Goal: Information Seeking & Learning: Learn about a topic

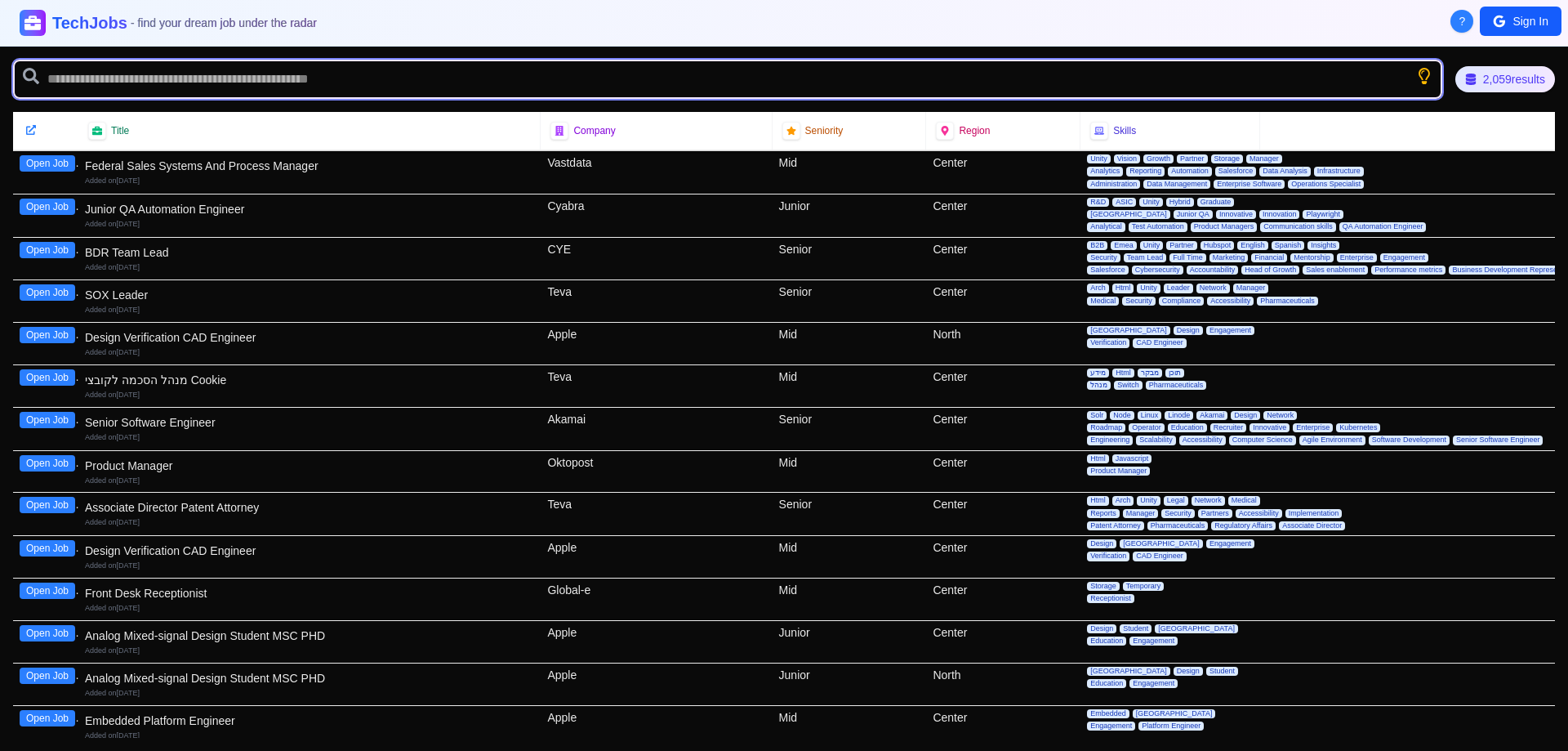
click at [386, 83] on input "text" at bounding box center [727, 79] width 1430 height 39
type input "******"
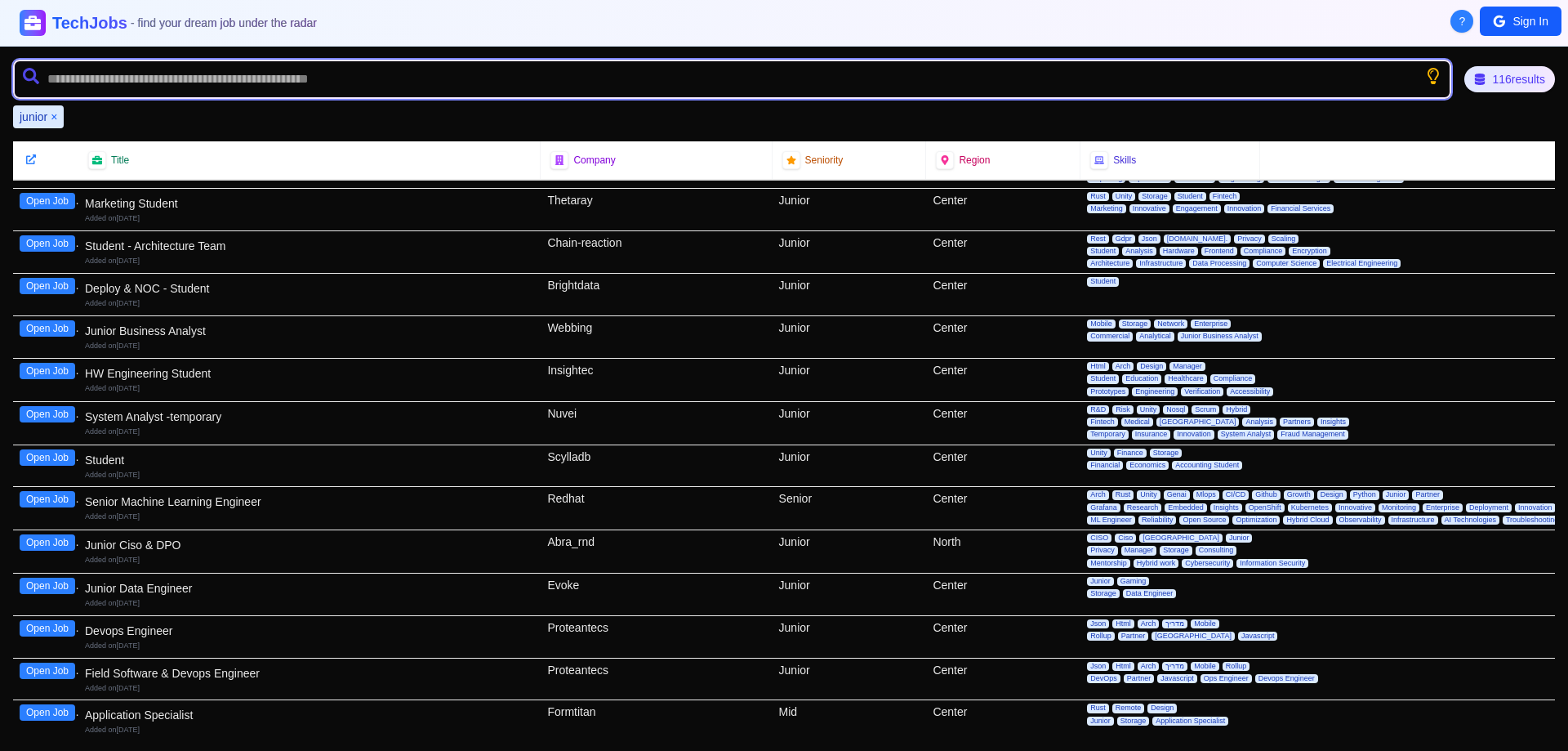
scroll to position [1552, 0]
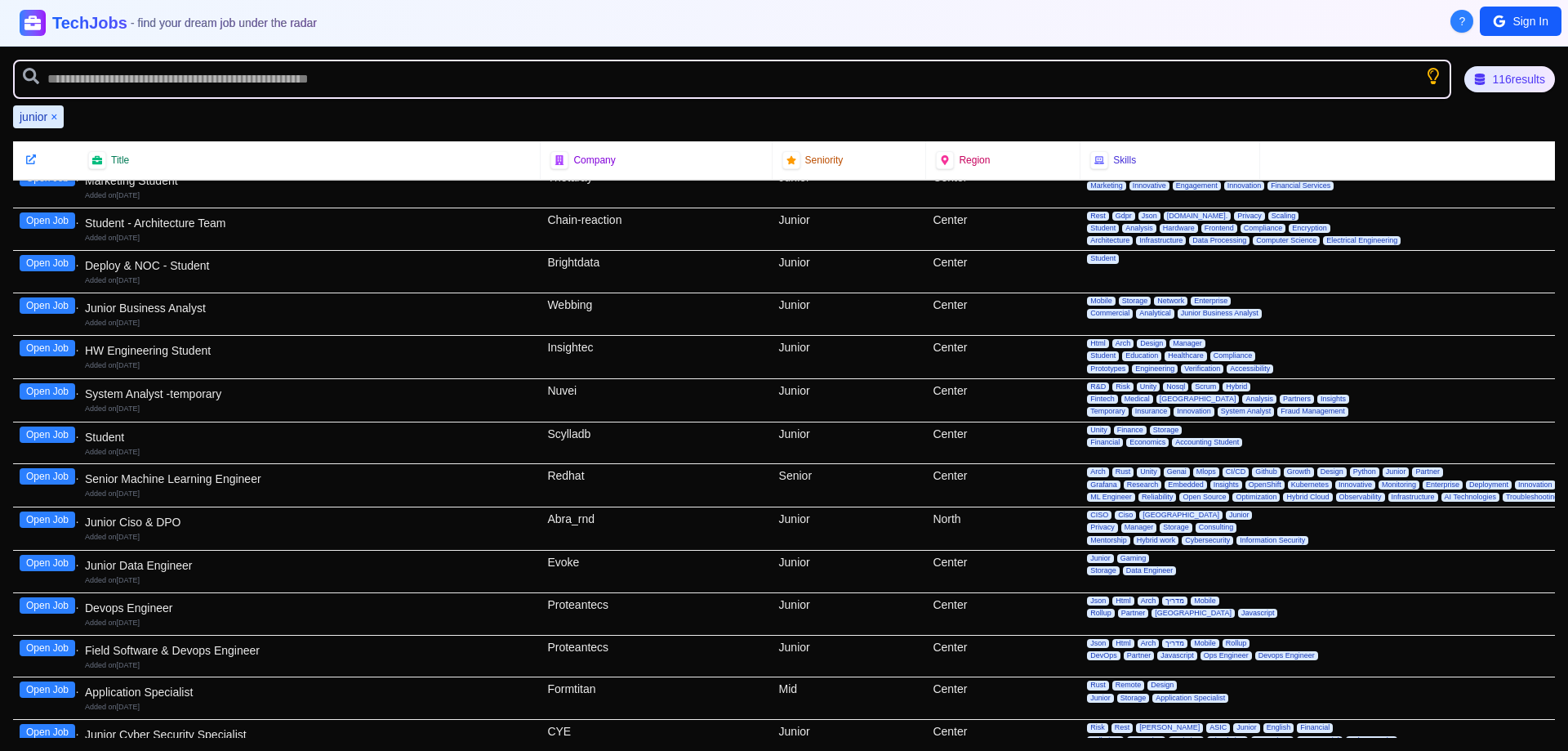
drag, startPoint x: 35, startPoint y: 562, endPoint x: 46, endPoint y: 569, distance: 13.0
click at [46, 569] on button "Open Job" at bounding box center [47, 563] width 56 height 16
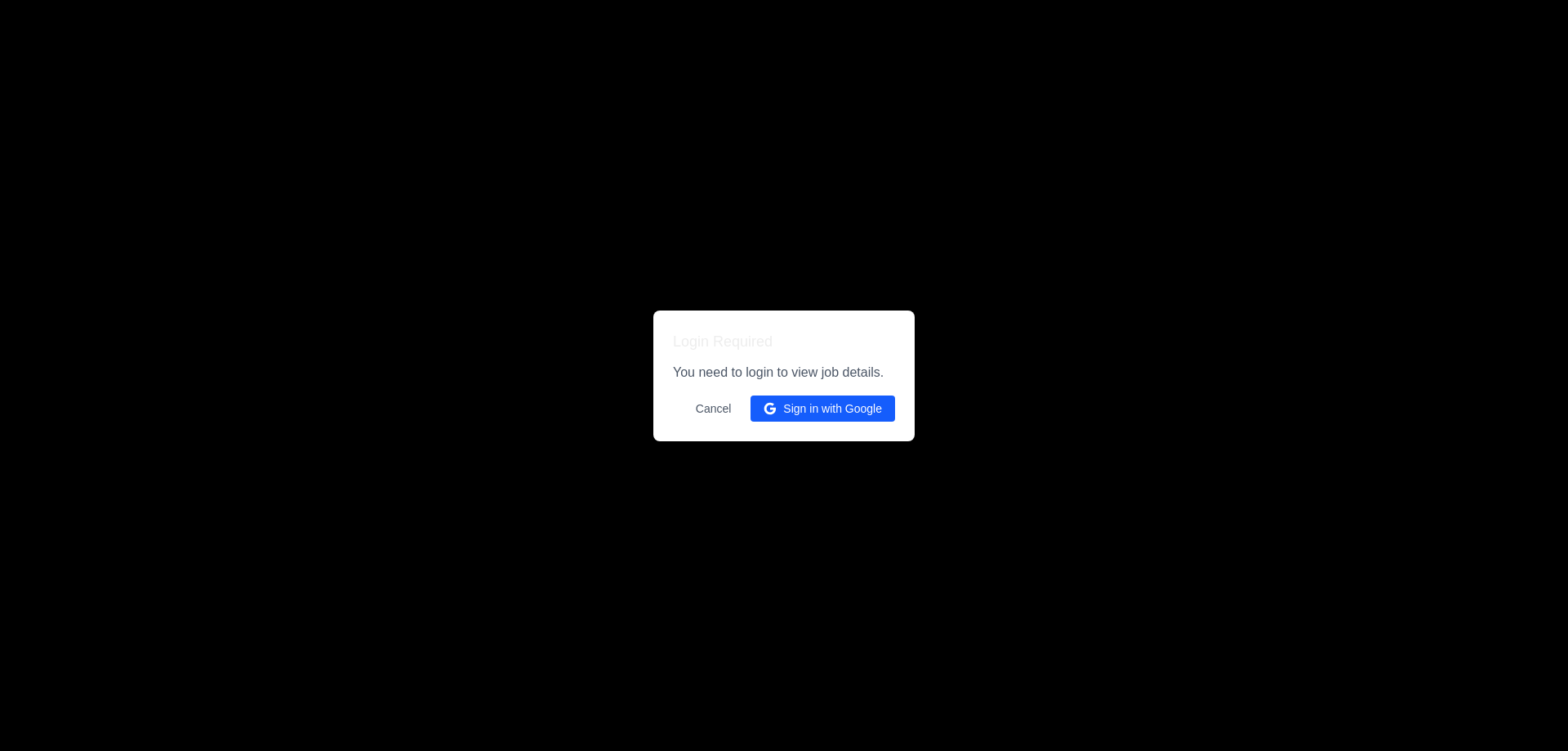
click at [714, 406] on button "Cancel" at bounding box center [713, 408] width 56 height 26
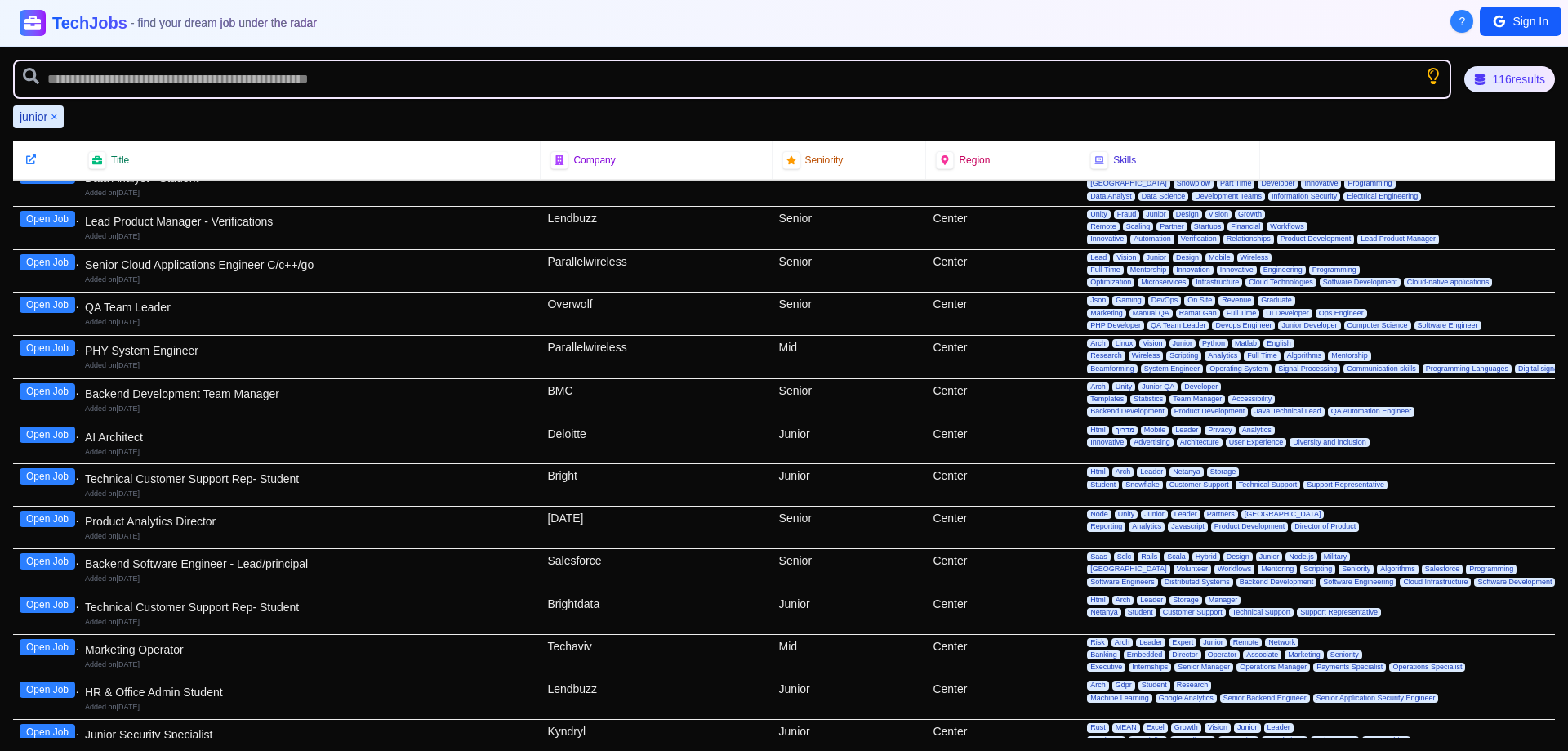
scroll to position [2206, 0]
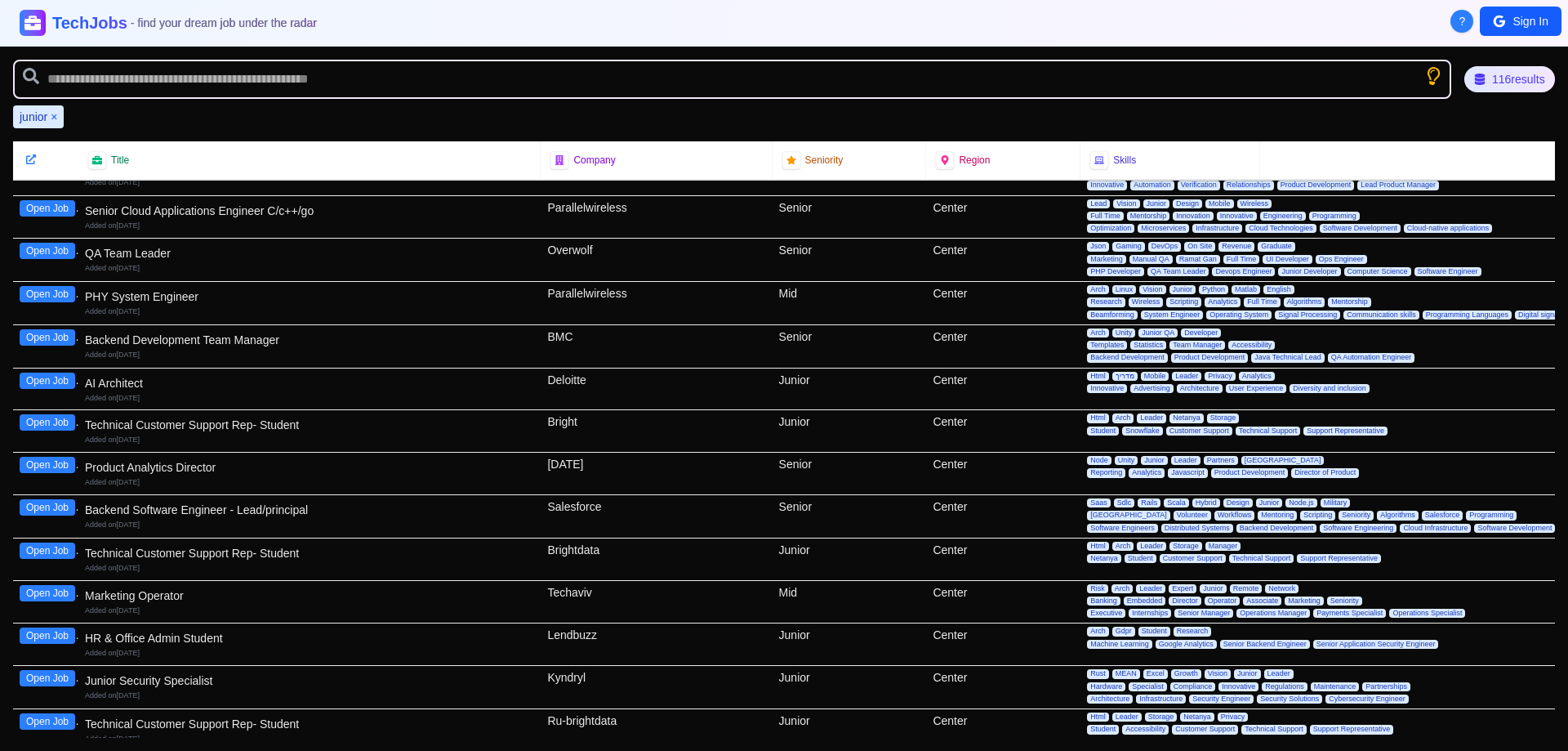
click at [1429, 76] on icon "Show search tips" at bounding box center [1433, 76] width 15 height 20
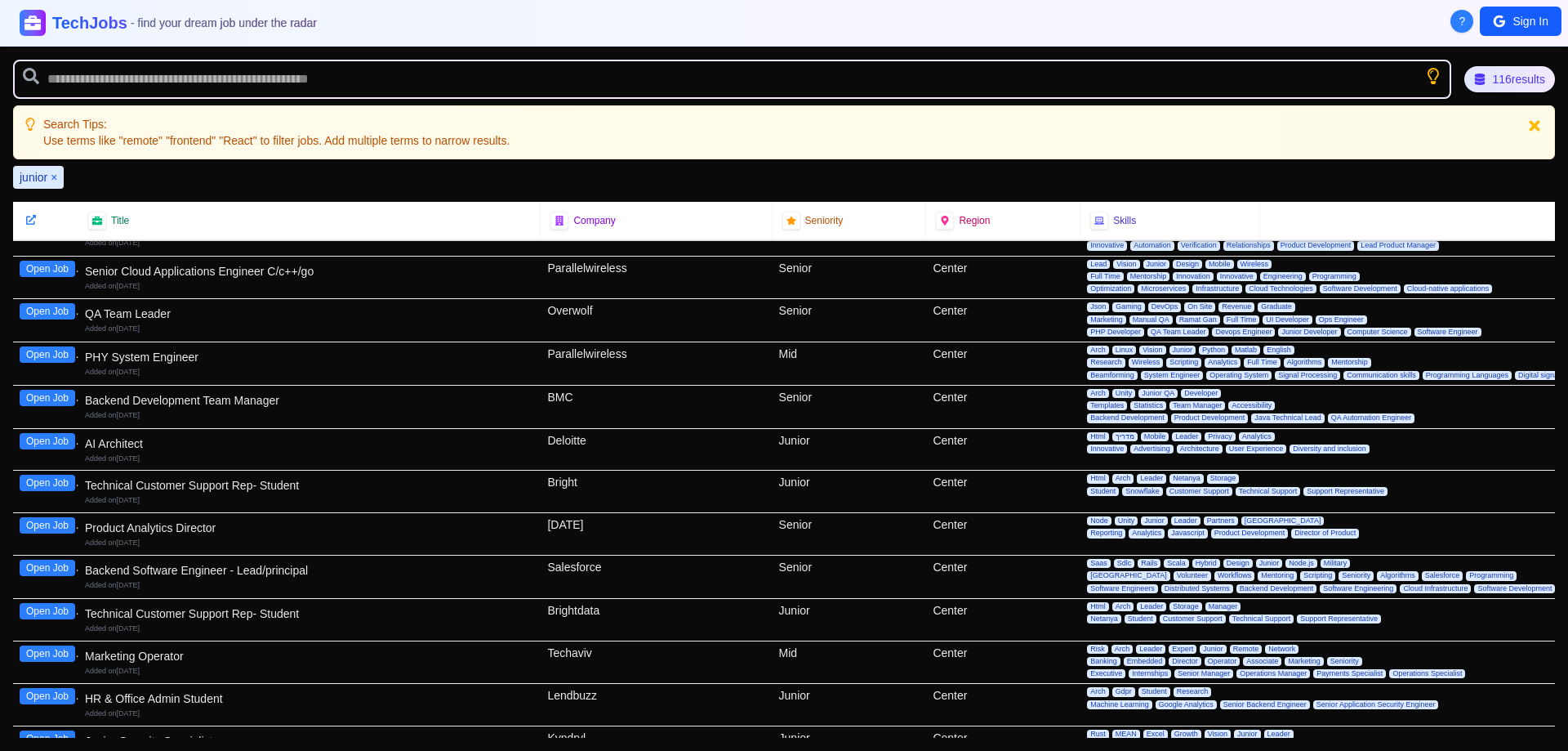
click at [1538, 124] on icon at bounding box center [1534, 126] width 11 height 11
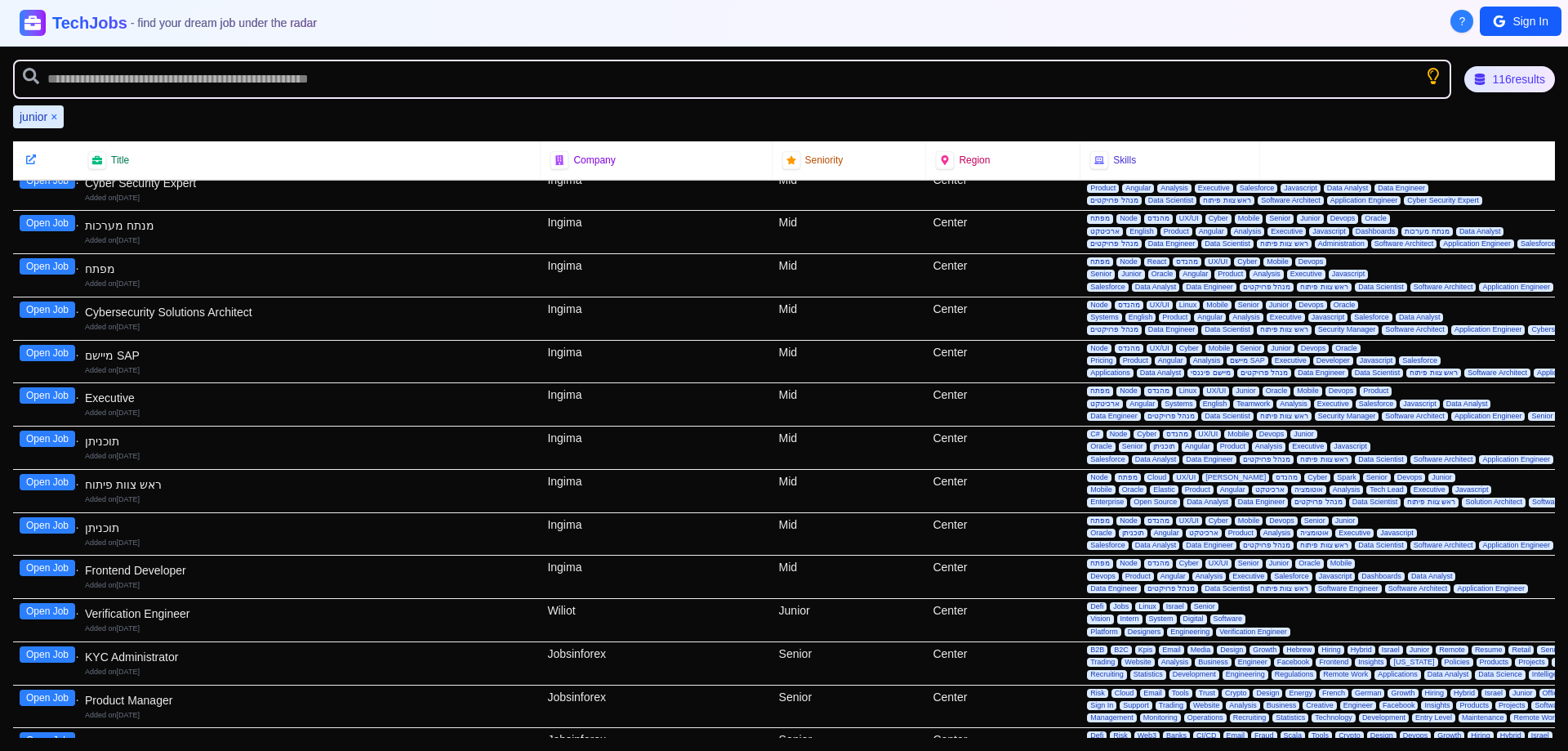
scroll to position [4450, 0]
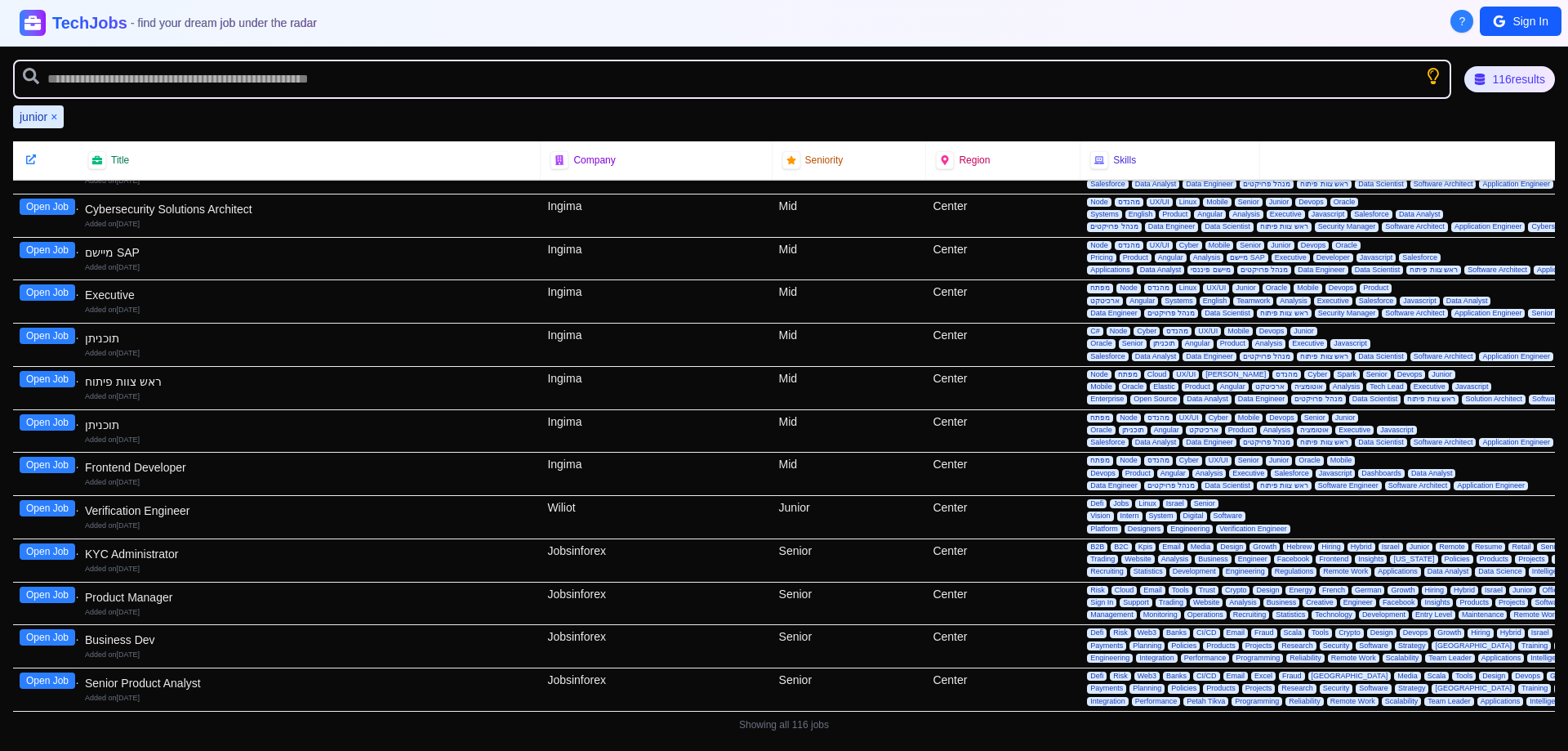
drag, startPoint x: 52, startPoint y: 117, endPoint x: 106, endPoint y: 76, distance: 67.8
click at [54, 116] on button "×" at bounding box center [54, 117] width 6 height 16
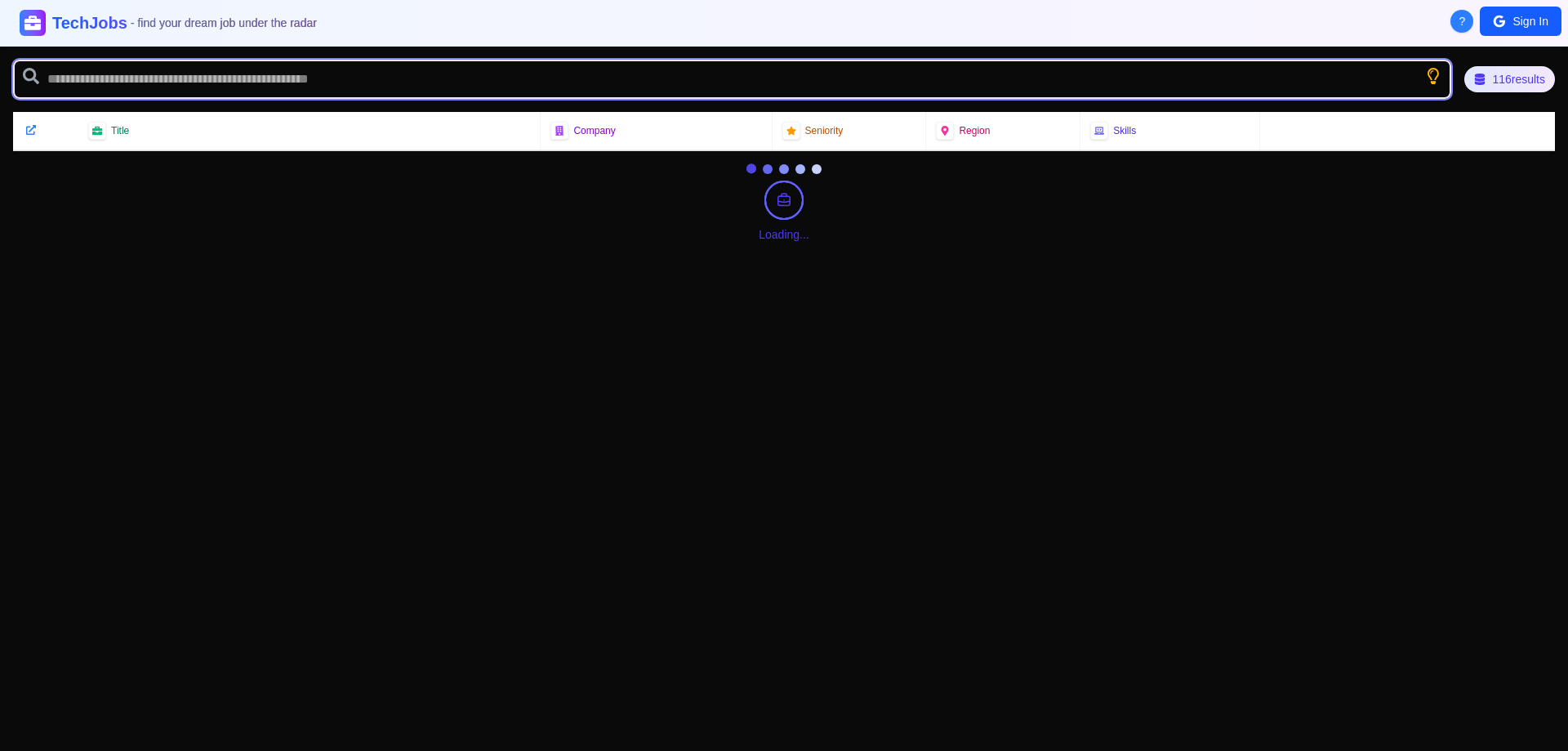
click at [109, 75] on input "text" at bounding box center [732, 79] width 1438 height 39
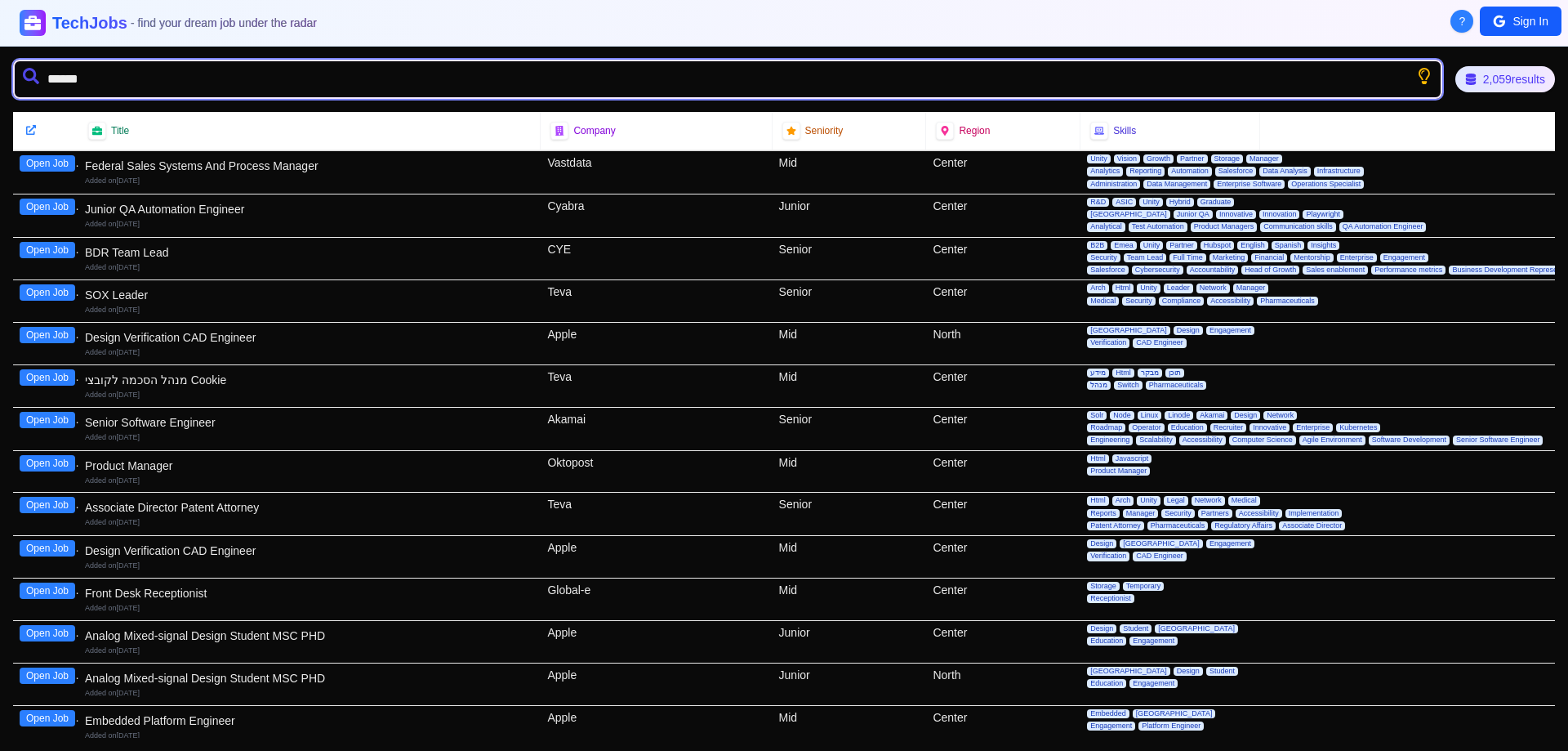
type input "*******"
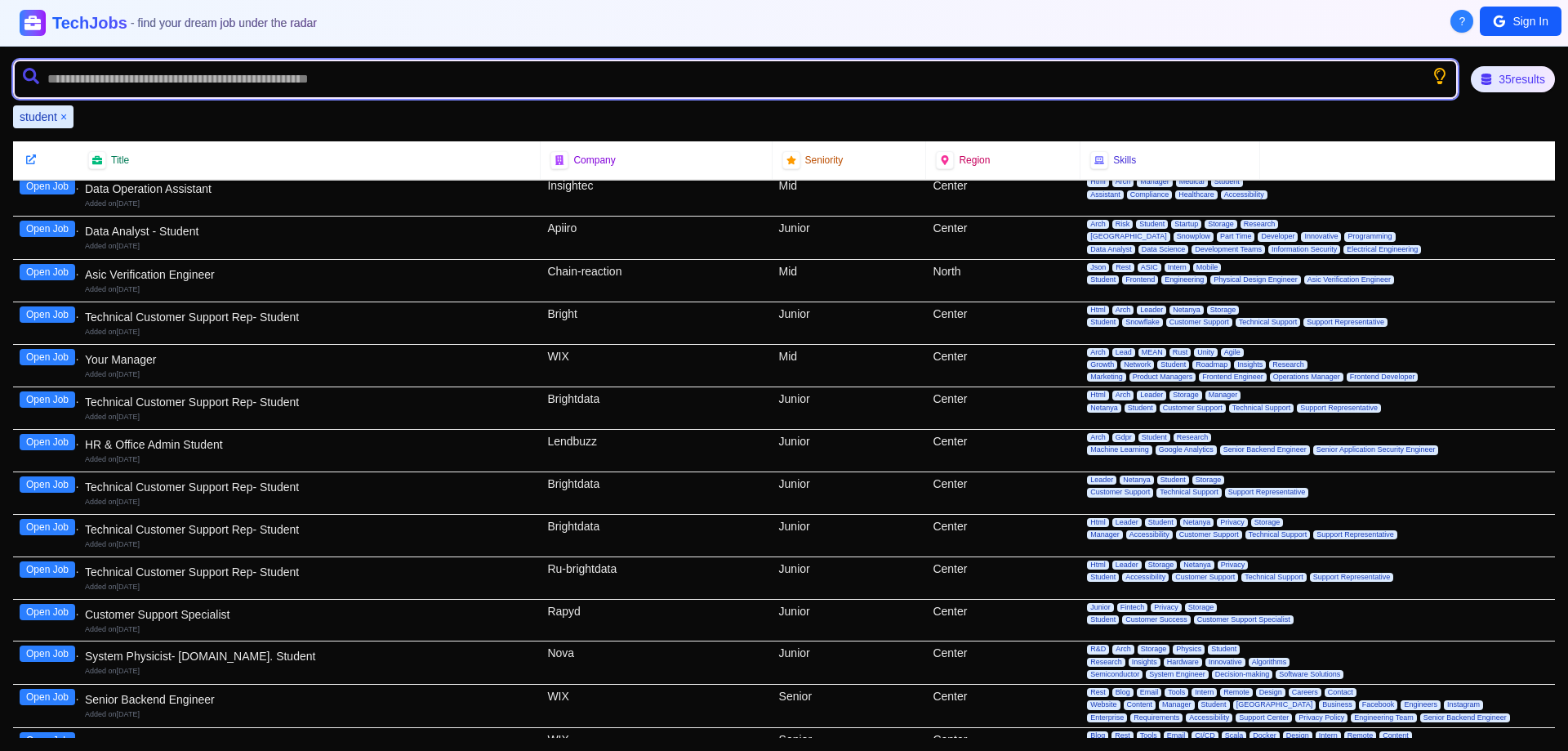
scroll to position [970, 0]
